Goal: Find contact information: Find contact information

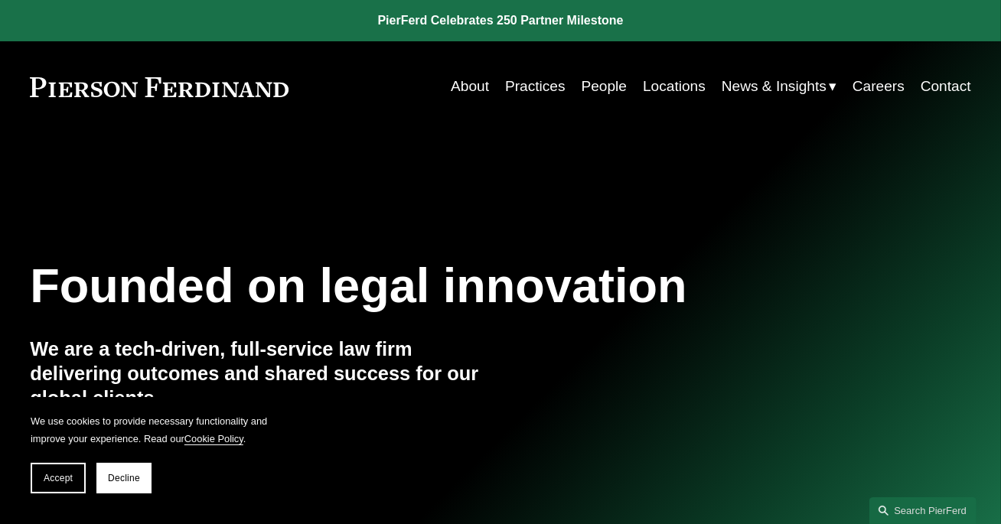
click at [882, 87] on link "Careers" at bounding box center [879, 86] width 52 height 29
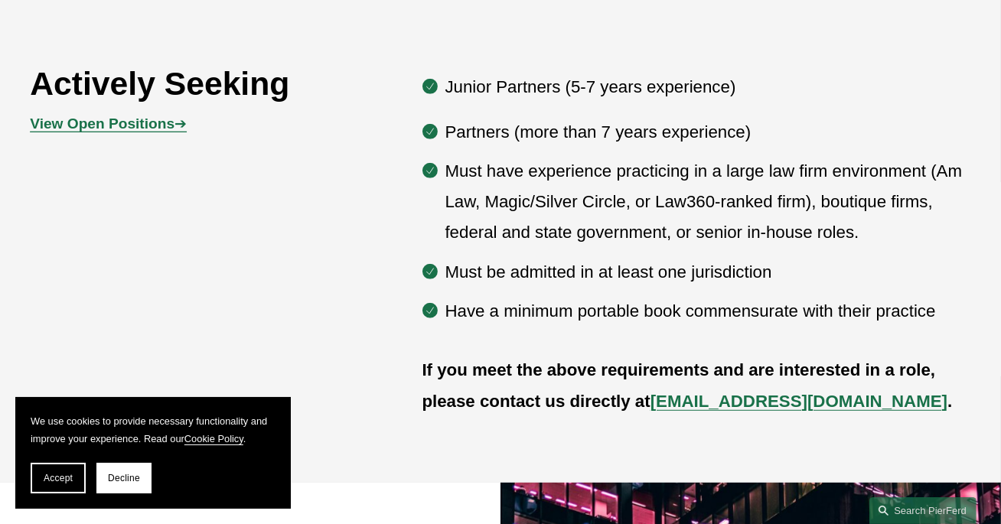
scroll to position [787, 0]
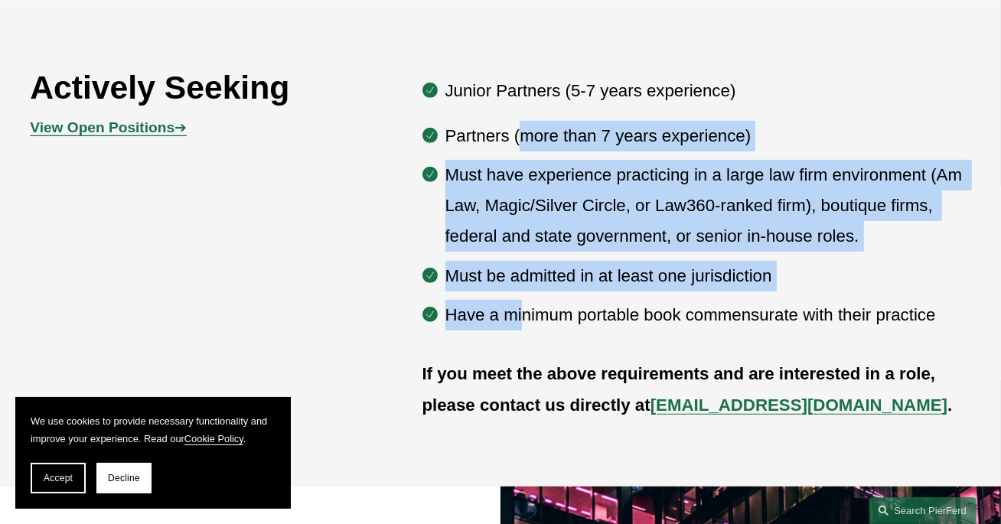
drag, startPoint x: 523, startPoint y: 109, endPoint x: 525, endPoint y: 278, distance: 169.2
click at [525, 278] on ul "Partners (more than 7 years experience) Must have experience practicing in a la…" at bounding box center [697, 226] width 549 height 210
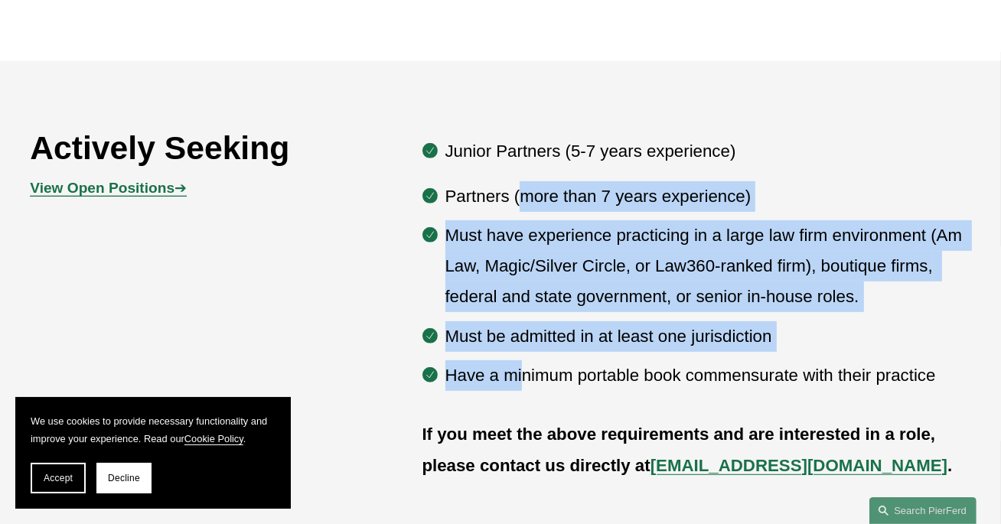
scroll to position [677, 0]
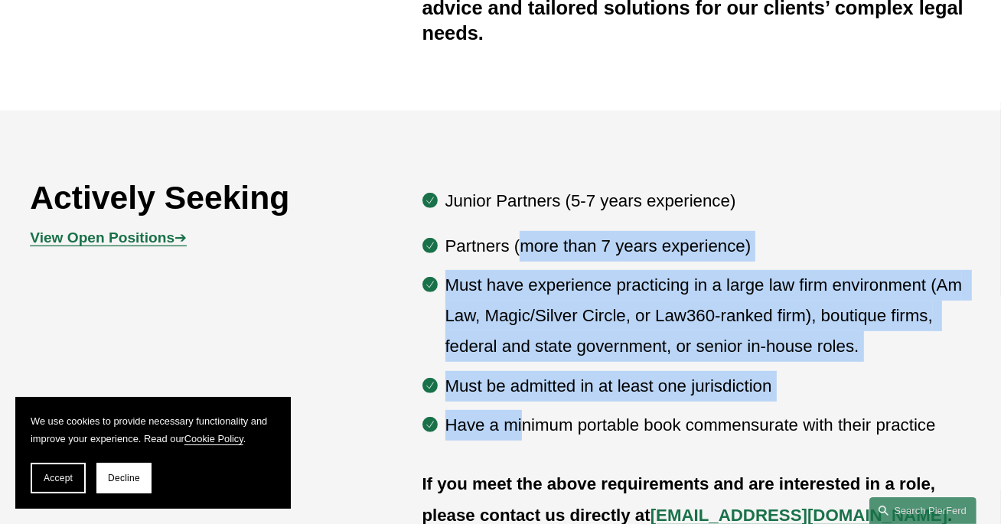
click at [130, 230] on strong "View Open Positions" at bounding box center [102, 238] width 145 height 16
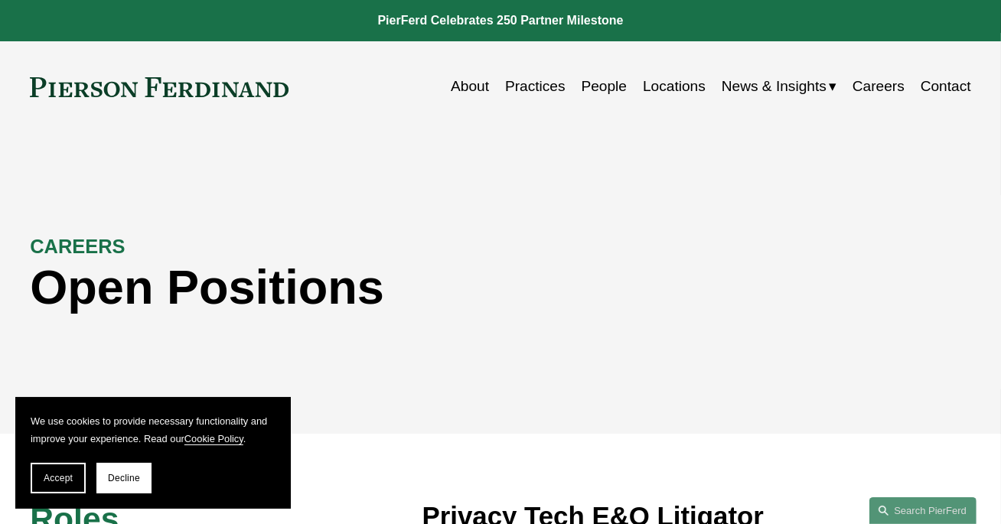
click at [459, 87] on link "About" at bounding box center [470, 86] width 38 height 29
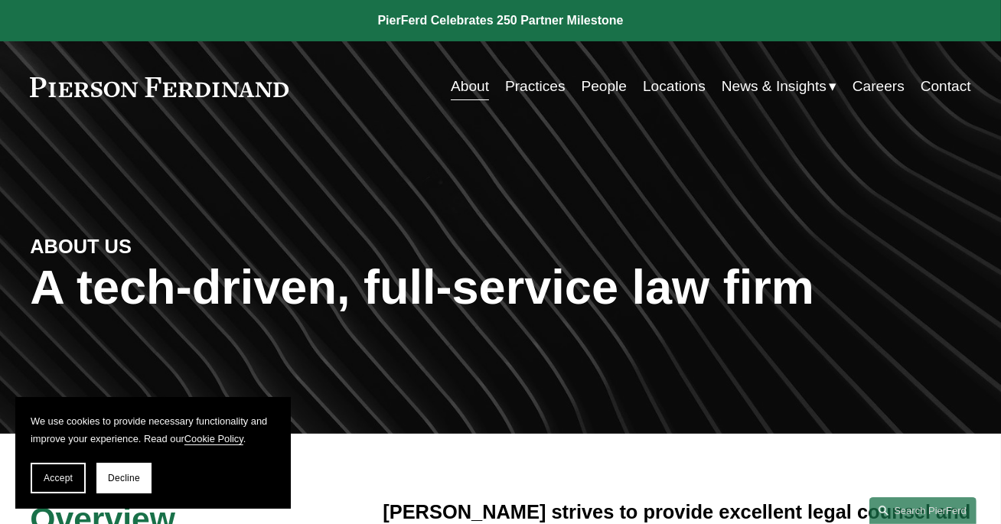
scroll to position [178, 0]
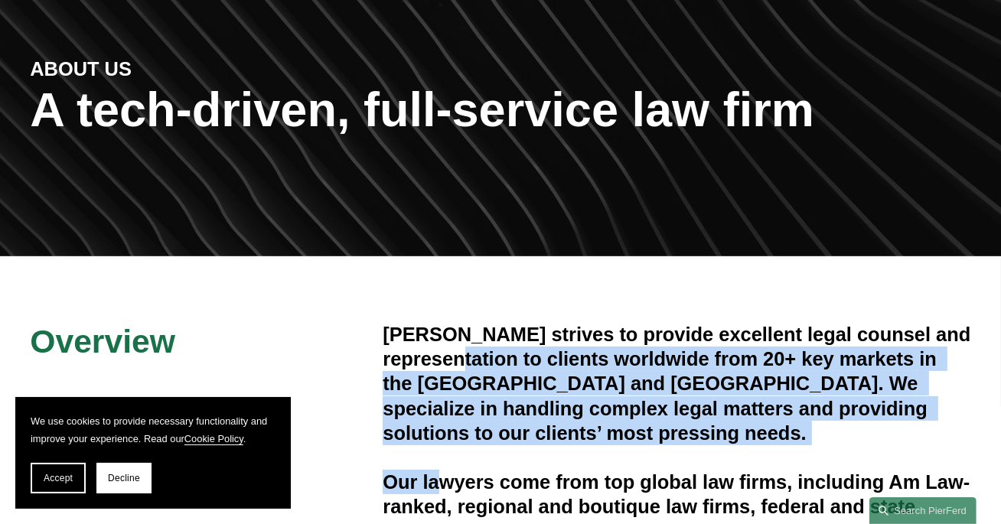
drag, startPoint x: 465, startPoint y: 322, endPoint x: 442, endPoint y: 459, distance: 139.6
click at [442, 459] on div "Pierson Ferdinand strives to provide excellent legal counsel and representation…" at bounding box center [677, 433] width 588 height 222
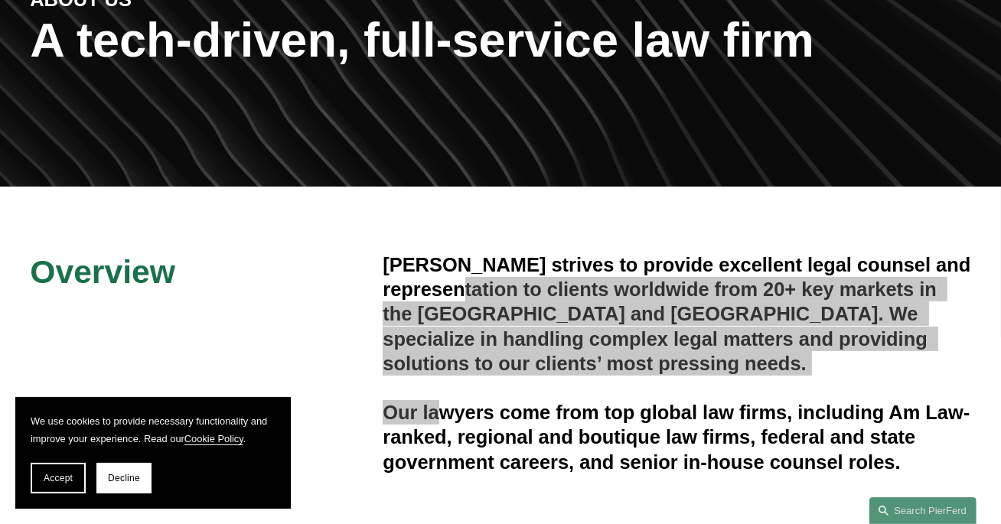
scroll to position [0, 0]
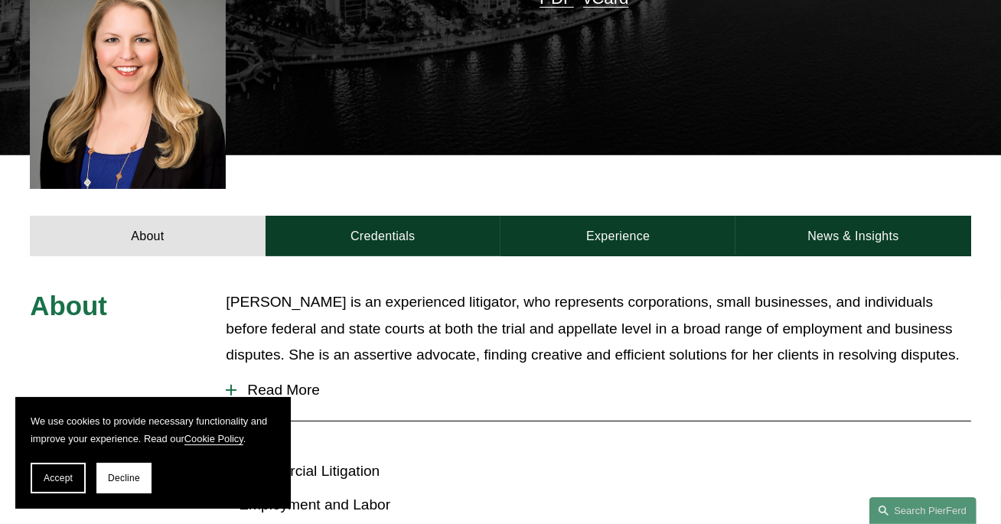
scroll to position [479, 0]
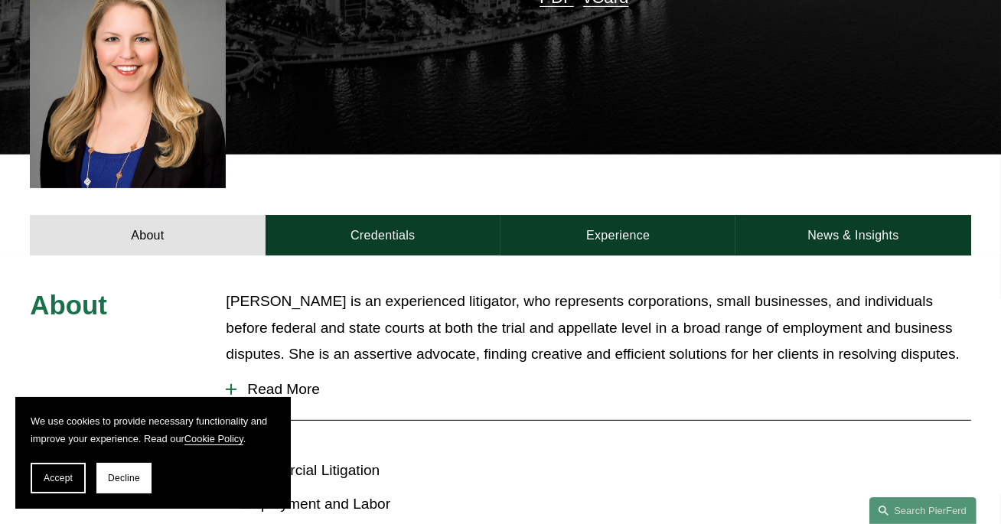
click at [290, 381] on span "Read More" at bounding box center [604, 389] width 734 height 17
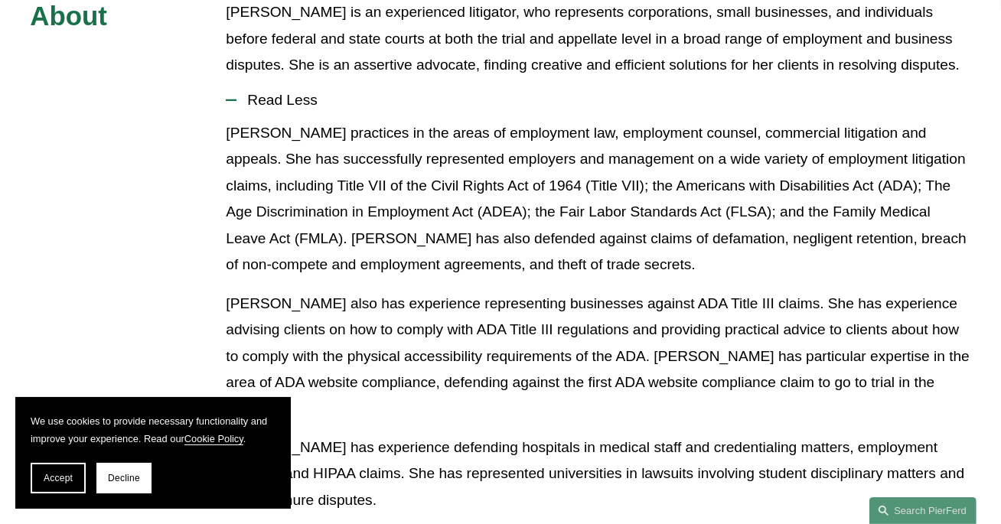
scroll to position [786, 0]
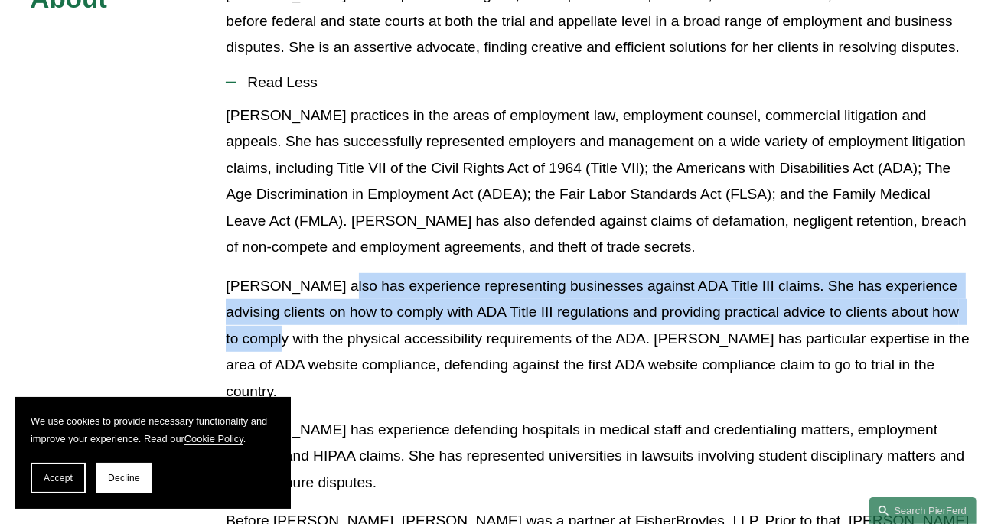
drag, startPoint x: 332, startPoint y: 229, endPoint x: 332, endPoint y: 288, distance: 58.9
click at [332, 288] on p "Ms. Warner also has experience representing businesses against ADA Title III cl…" at bounding box center [598, 339] width 745 height 132
click at [429, 288] on p "Ms. Warner also has experience representing businesses against ADA Title III cl…" at bounding box center [598, 339] width 745 height 132
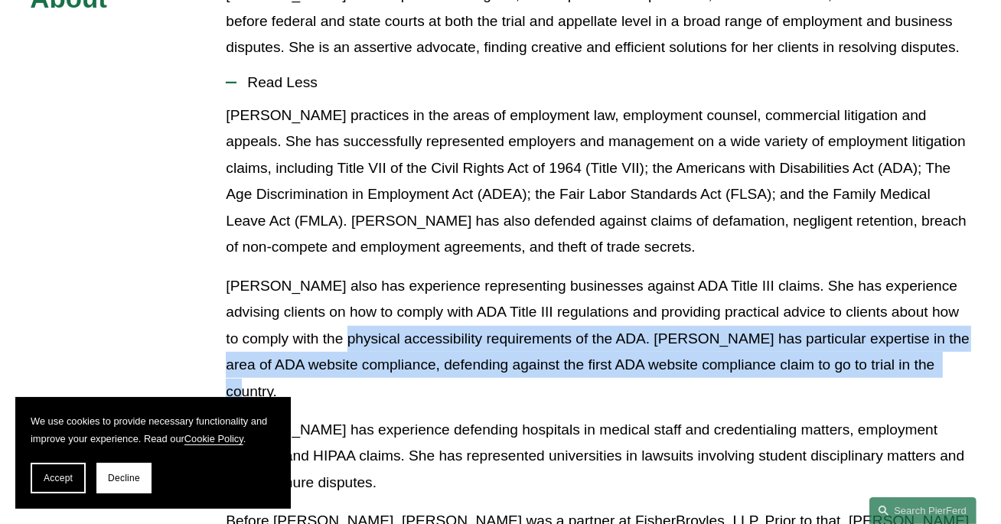
drag, startPoint x: 403, startPoint y: 281, endPoint x: 407, endPoint y: 321, distance: 39.9
click at [407, 321] on p "Ms. Warner also has experience representing businesses against ADA Title III cl…" at bounding box center [598, 339] width 745 height 132
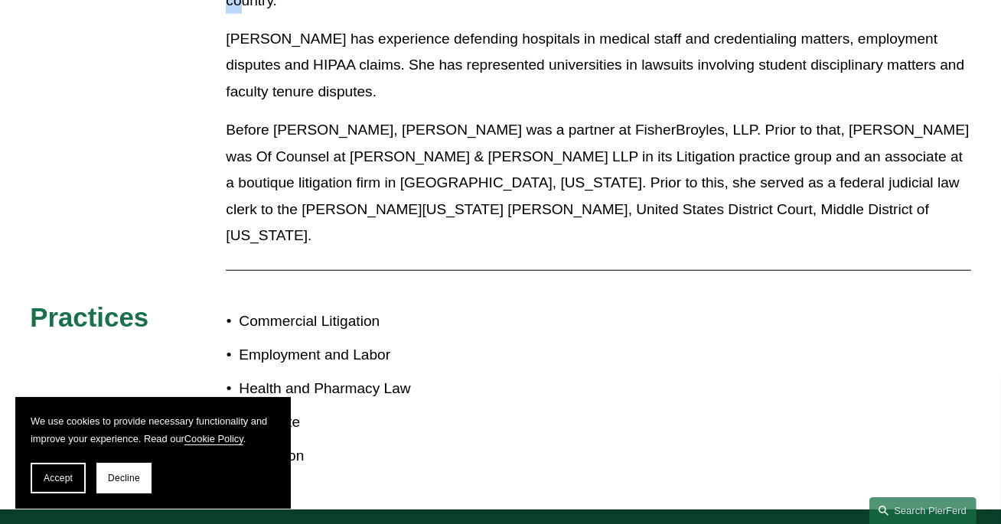
scroll to position [1212, 0]
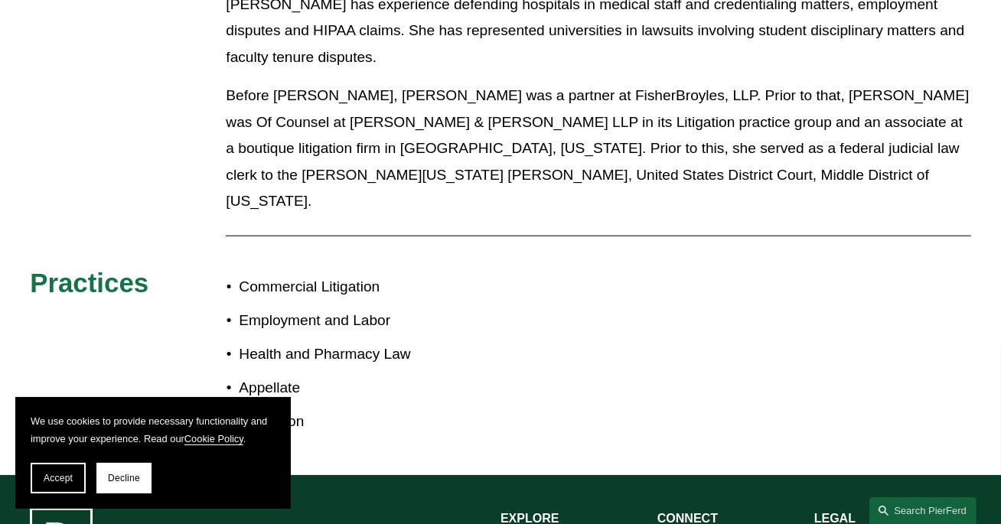
click at [245, 409] on p "Education" at bounding box center [370, 422] width 262 height 26
click at [288, 409] on p "Education" at bounding box center [370, 422] width 262 height 26
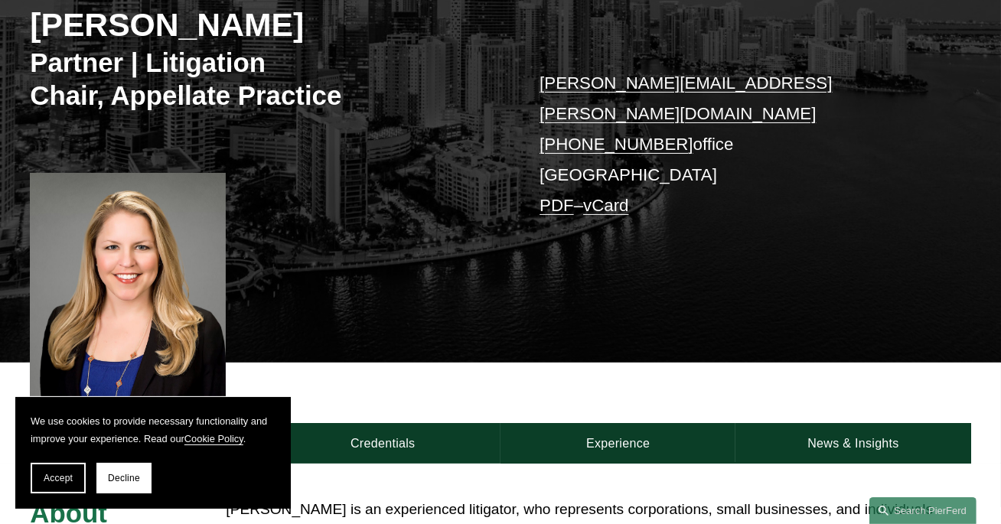
scroll to position [243, 0]
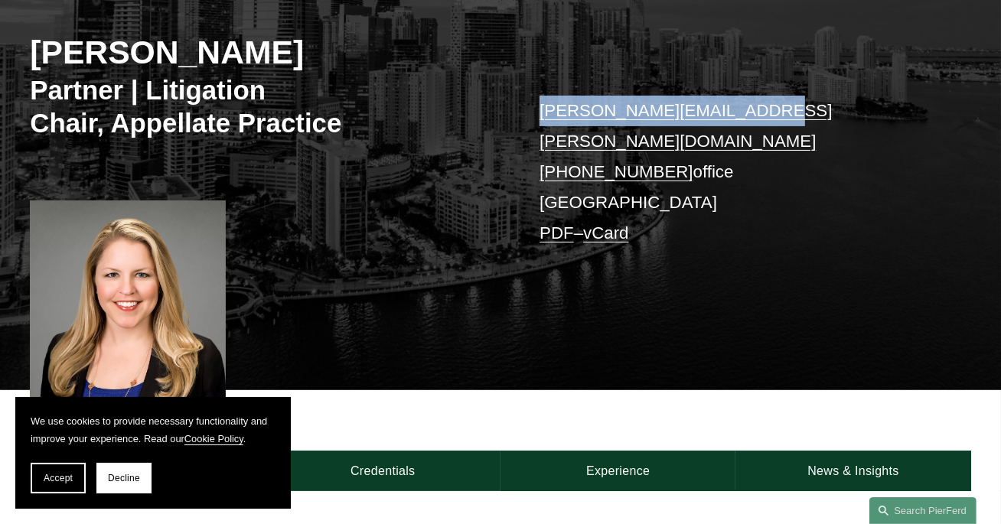
drag, startPoint x: 770, startPoint y: 82, endPoint x: 540, endPoint y: 80, distance: 230.4
click at [540, 96] on p "susan.warner@pierferd.com +1.786.310.0637 office Miami PDF – vCard" at bounding box center [736, 172] width 392 height 153
copy link "susan.warner@pierferd.com"
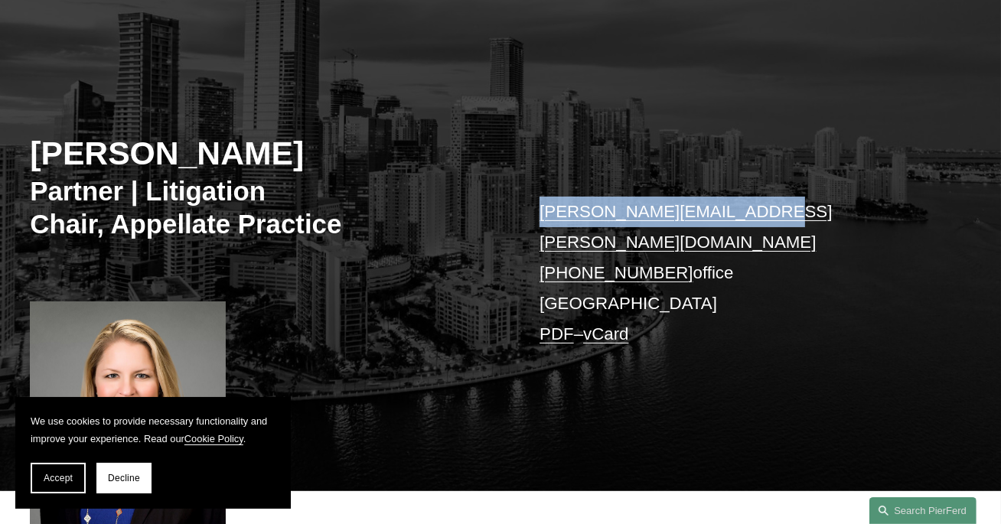
scroll to position [128, 0]
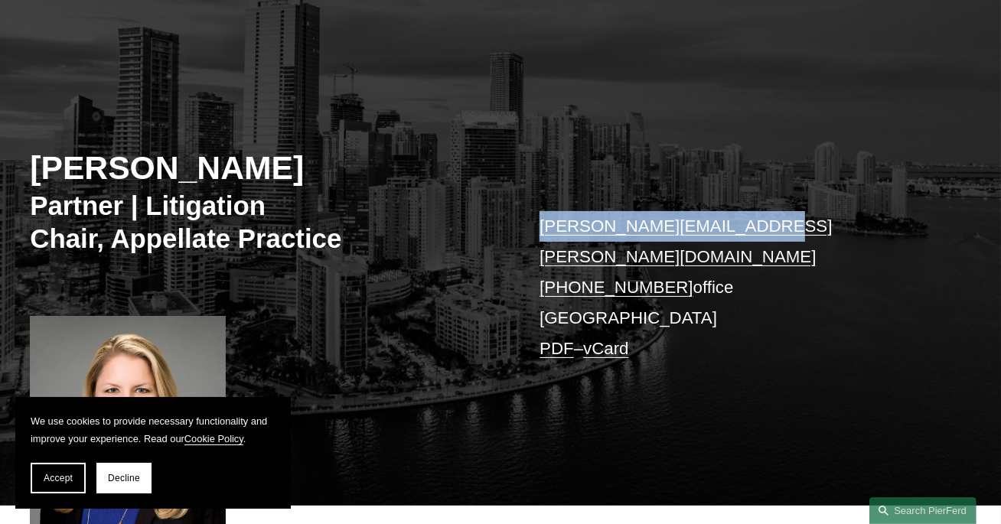
drag, startPoint x: 244, startPoint y: 131, endPoint x: 28, endPoint y: 132, distance: 215.9
click at [28, 132] on div "Susan V. Warner Partner | Litigation Chair, Appellate Practice susan.warner@pie…" at bounding box center [500, 286] width 1001 height 439
copy h2 "Susan V. Warner"
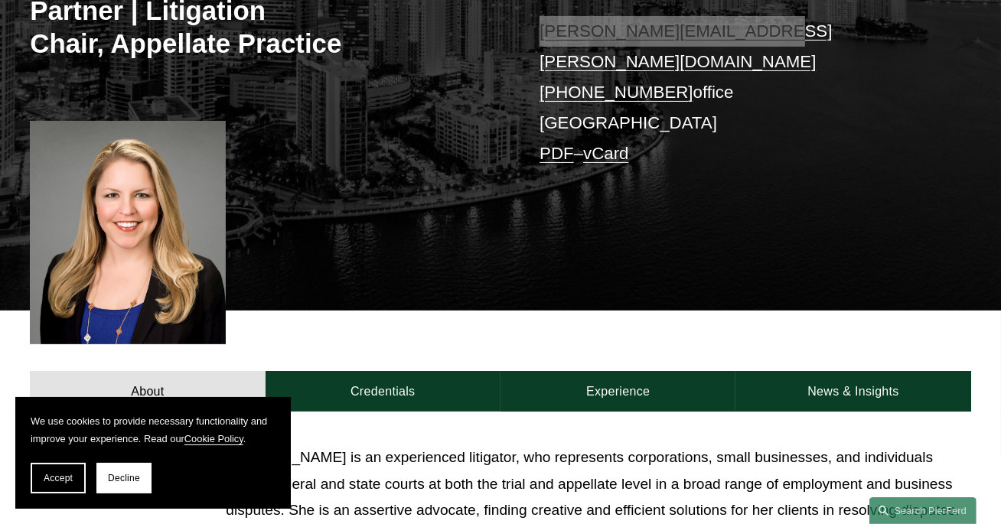
scroll to position [0, 0]
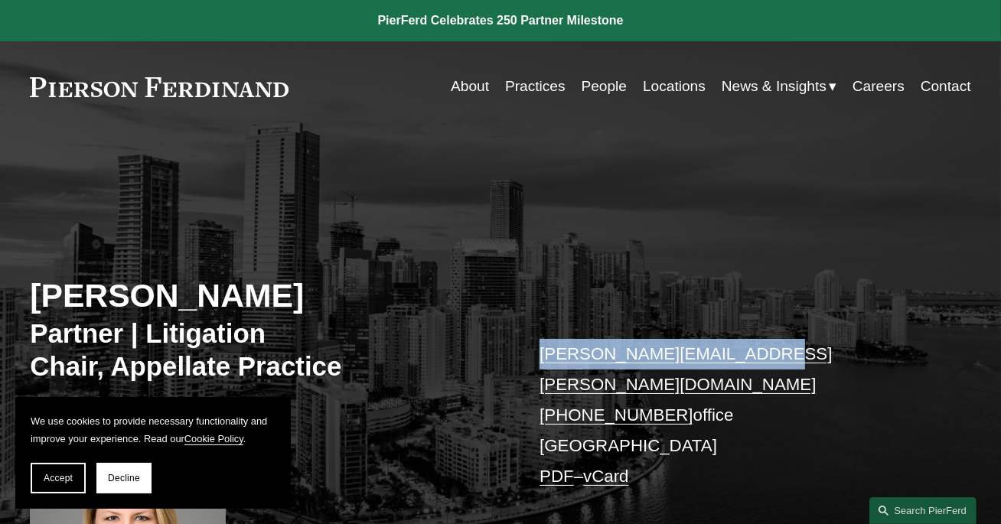
click at [239, 84] on link at bounding box center [159, 87] width 259 height 20
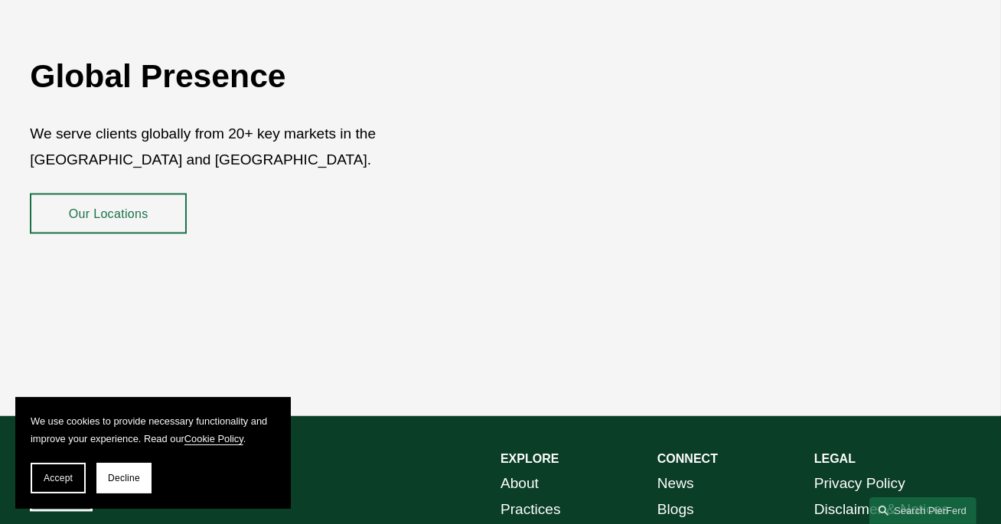
scroll to position [2650, 0]
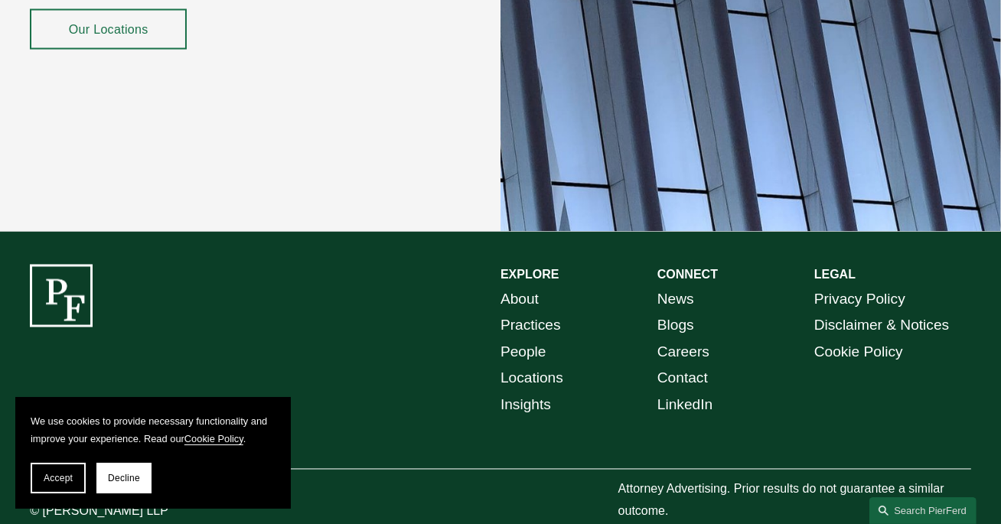
click at [511, 287] on link "About" at bounding box center [520, 300] width 38 height 26
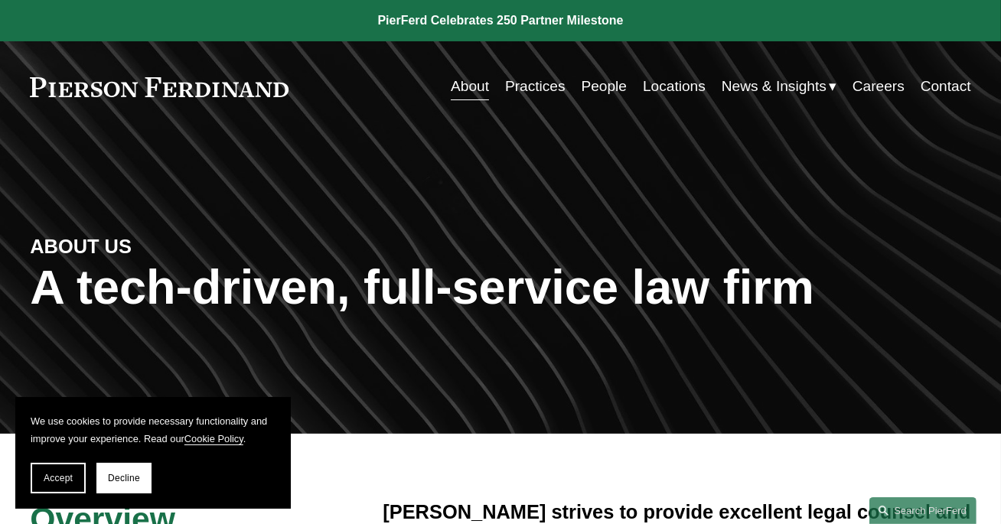
scroll to position [113, 0]
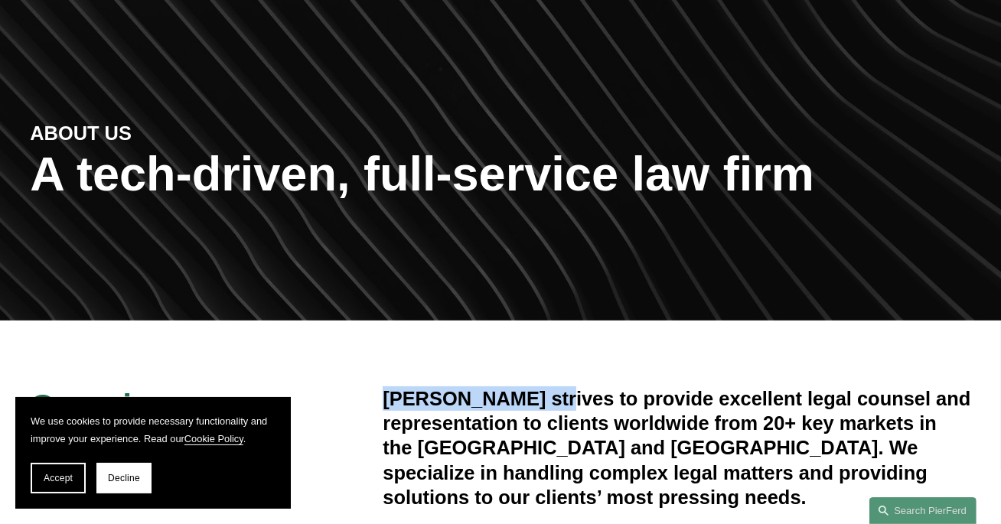
drag, startPoint x: 554, startPoint y: 371, endPoint x: 371, endPoint y: 371, distance: 183.0
copy h4 "Pierson Ferdinand"
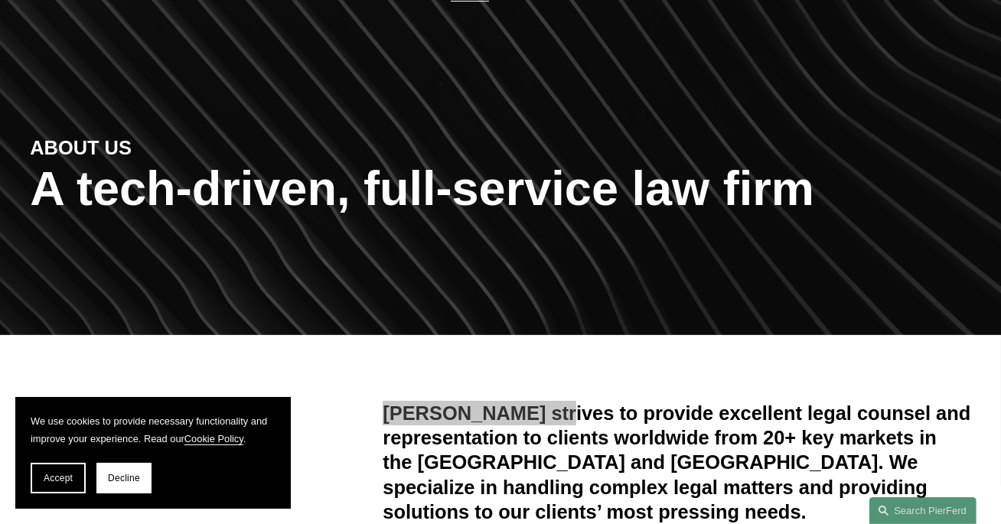
scroll to position [0, 0]
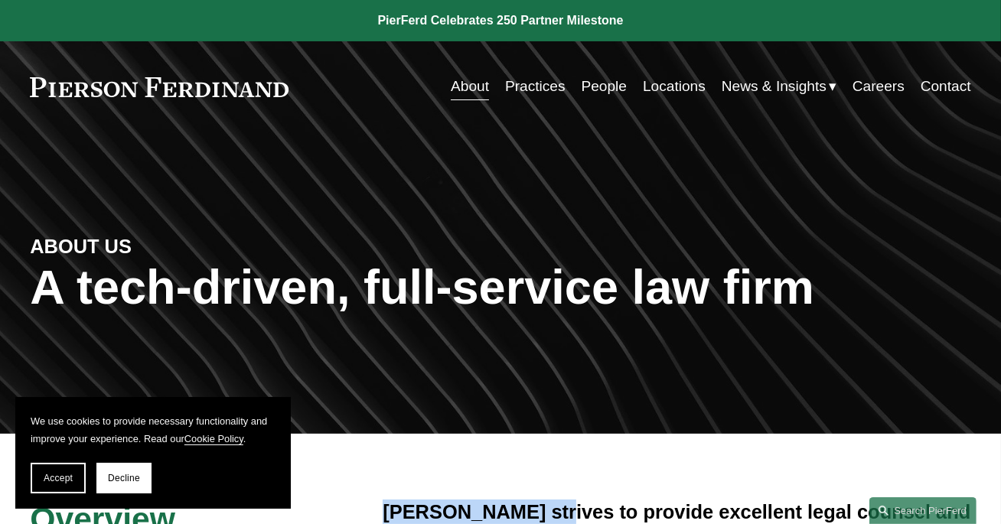
click at [206, 81] on link at bounding box center [159, 87] width 259 height 20
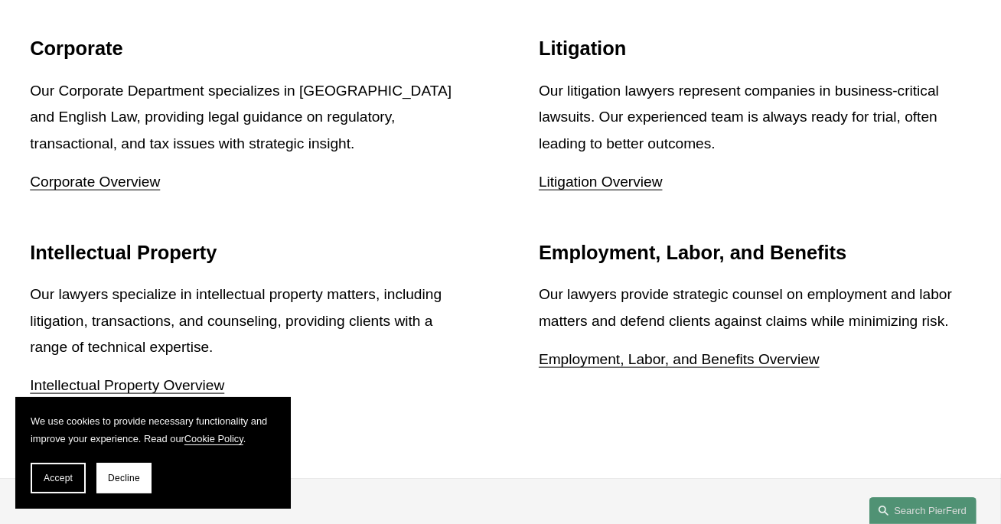
scroll to position [1867, 0]
